Goal: Transaction & Acquisition: Purchase product/service

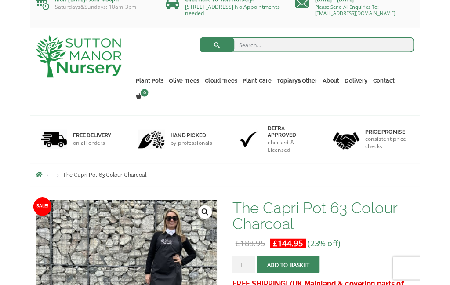
scroll to position [7, 0]
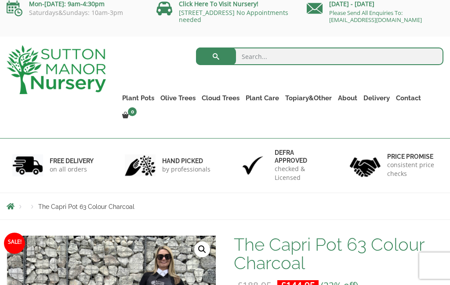
click at [246, 61] on input "search" at bounding box center [320, 56] width 248 height 18
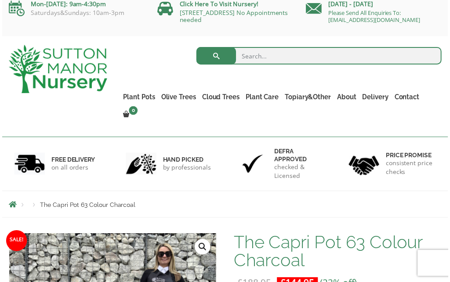
scroll to position [7, 0]
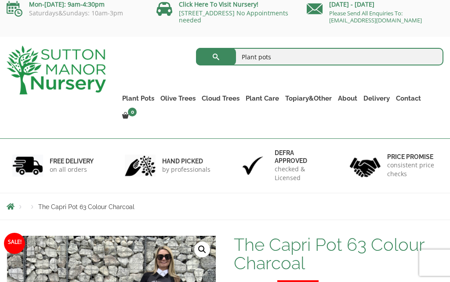
type input "Plant pots"
click at [216, 56] on button "submit" at bounding box center [216, 57] width 40 height 18
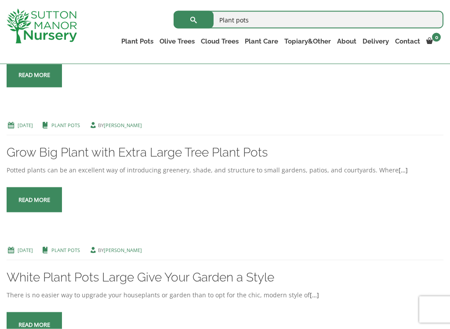
scroll to position [1046, 0]
click at [213, 159] on link "Grow Big Plant with Extra Large Tree Plant Pots" at bounding box center [137, 152] width 261 height 15
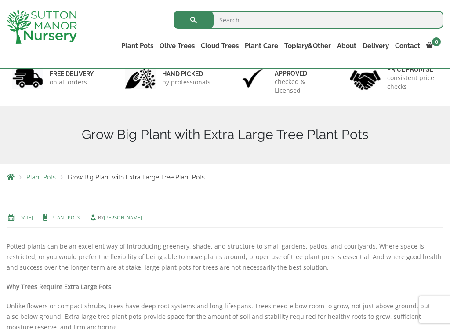
scroll to position [62, 0]
click at [184, 180] on span "Grow Big Plant with Extra Large Tree Plant Pots" at bounding box center [136, 176] width 137 height 7
click at [246, 23] on input "search" at bounding box center [309, 20] width 270 height 18
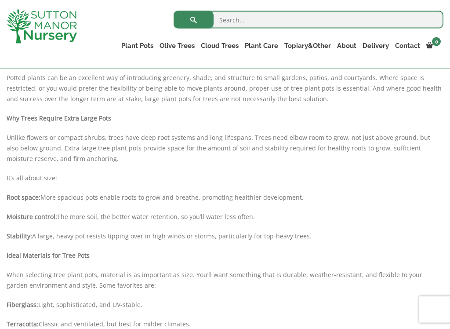
scroll to position [230, 0]
click at [0, 0] on link "Resin Bonded Pots" at bounding box center [0, 0] width 0 height 0
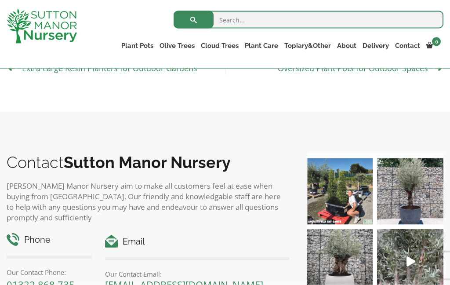
scroll to position [839, 0]
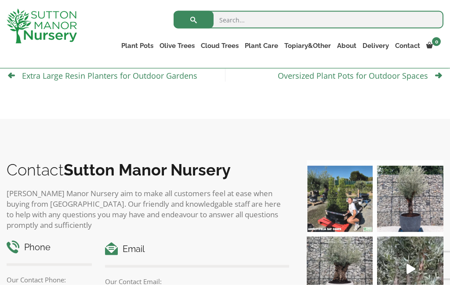
click at [236, 16] on input "search" at bounding box center [309, 20] width 270 height 18
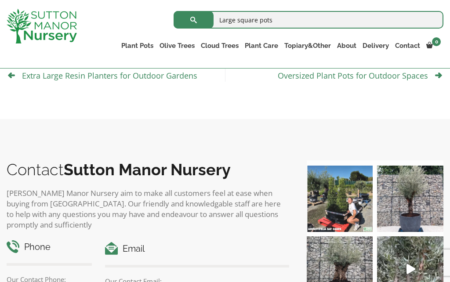
type input "Large square pots"
click at [193, 19] on button "submit" at bounding box center [194, 20] width 40 height 18
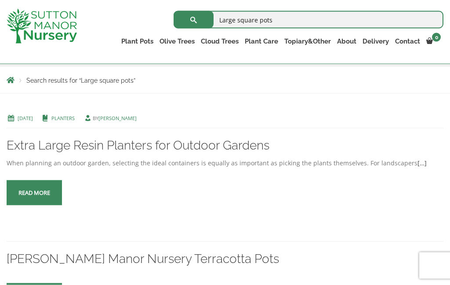
scroll to position [142, 0]
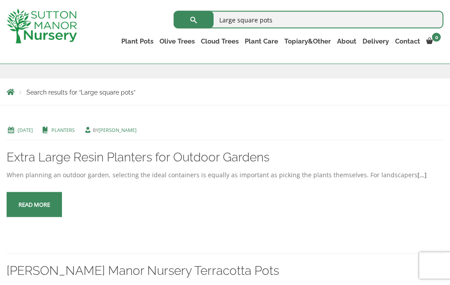
click at [217, 162] on link "Extra Large Resin Planters for Outdoor Gardens" at bounding box center [138, 157] width 263 height 15
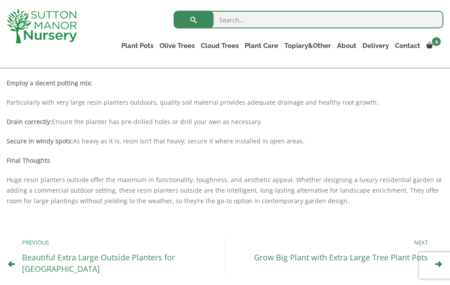
scroll to position [573, 0]
click at [151, 256] on link "Beautiful Extra Large Outside Planters for [GEOGRAPHIC_DATA]" at bounding box center [98, 263] width 153 height 22
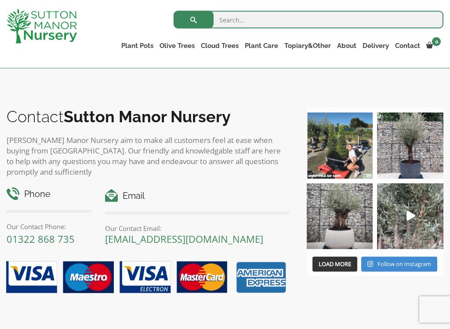
scroll to position [931, 0]
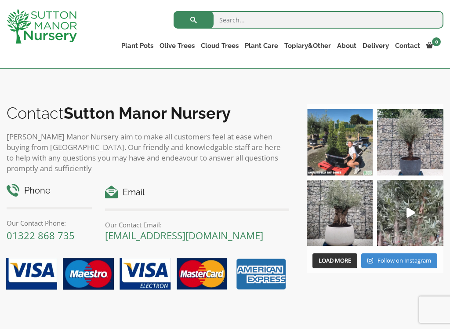
click at [418, 138] on img at bounding box center [410, 142] width 66 height 66
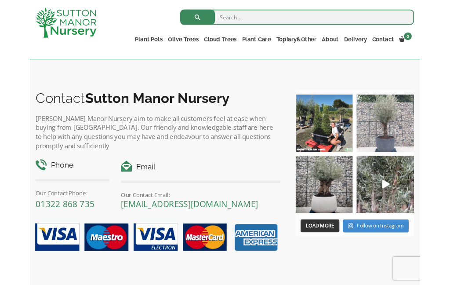
scroll to position [956, 0]
